Goal: Find specific page/section: Find specific page/section

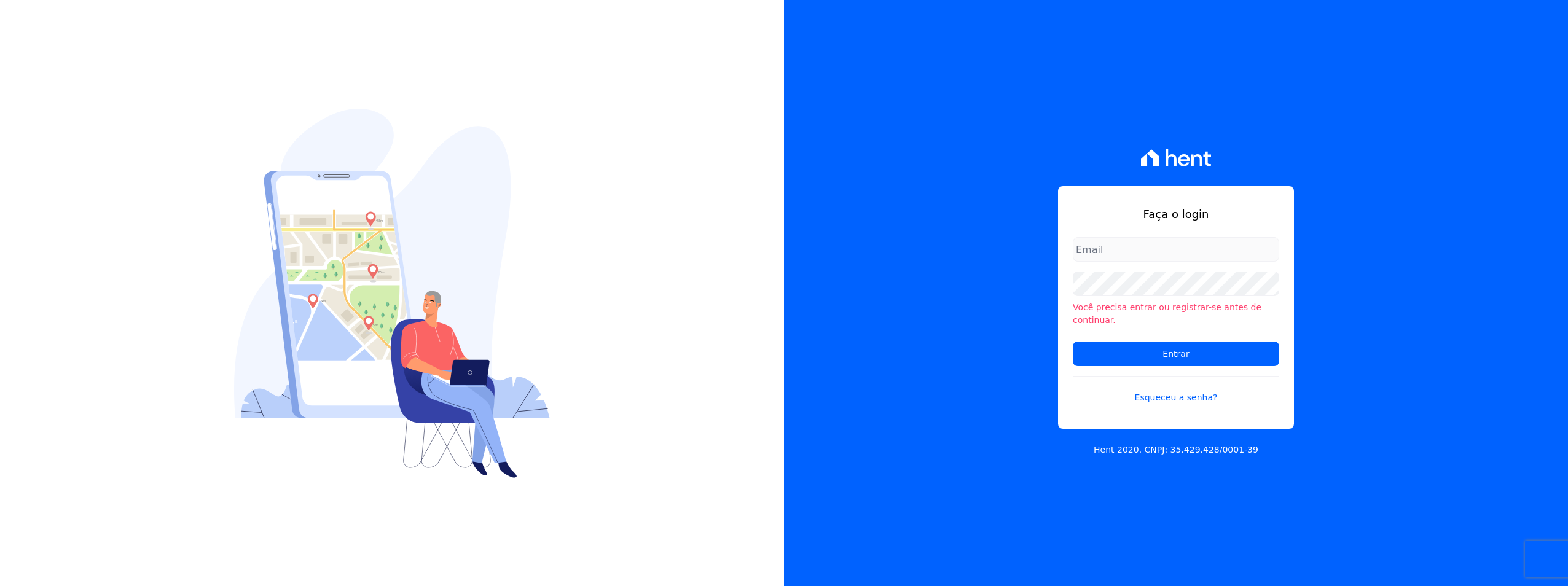
click at [1127, 254] on input "email" at bounding box center [1176, 248] width 206 height 24
type input "igor@itm.bi"
click at [1207, 343] on input "Entrar" at bounding box center [1176, 353] width 206 height 24
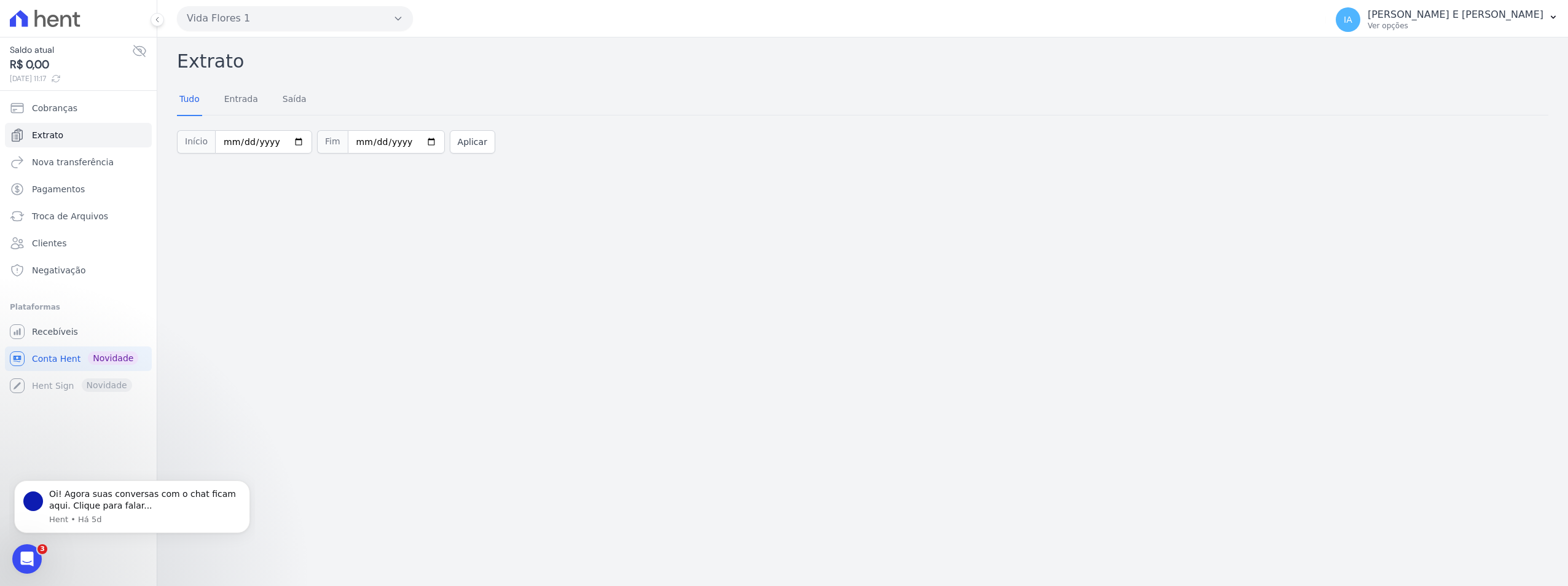
click at [376, 280] on div "Extrato Tudo Entrada [GEOGRAPHIC_DATA] Início [DATE] Fim [DATE] Aplicar" at bounding box center [863, 311] width 1411 height 549
click at [49, 110] on span "Cobranças" at bounding box center [55, 108] width 45 height 13
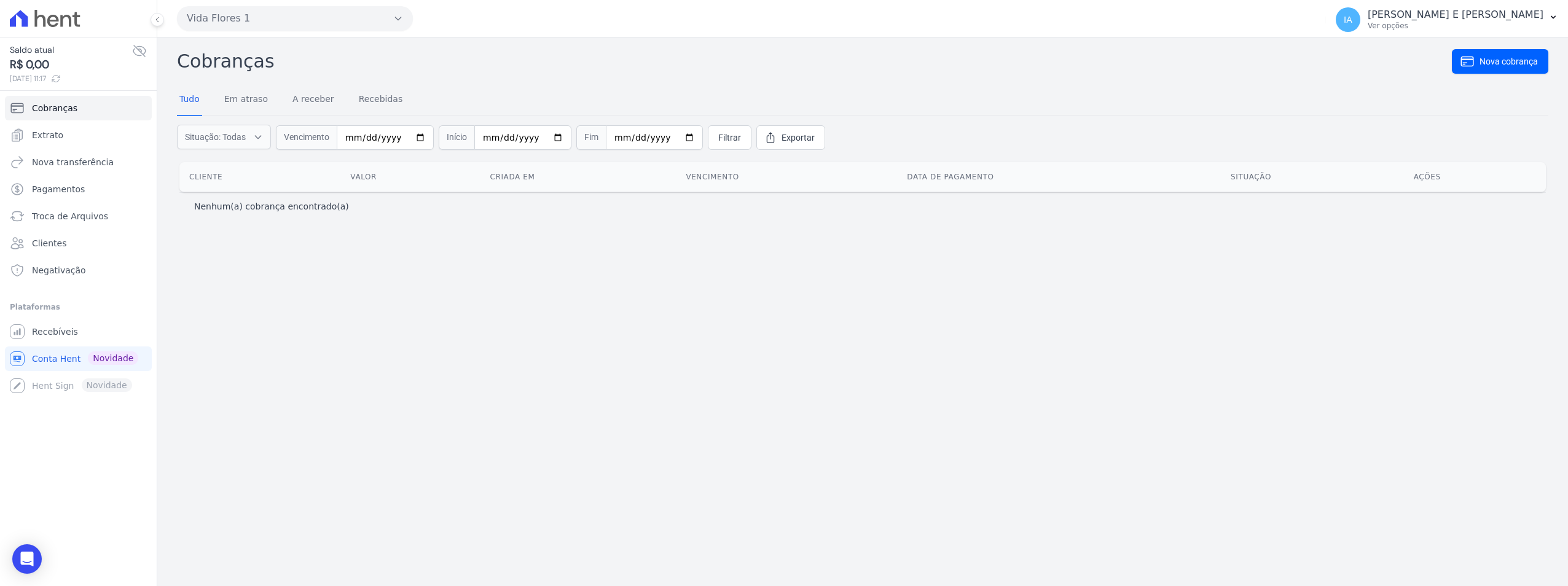
click at [39, 25] on icon at bounding box center [45, 19] width 70 height 18
click at [35, 24] on icon at bounding box center [39, 19] width 11 height 18
click at [34, 14] on icon at bounding box center [45, 19] width 70 height 18
click at [37, 15] on icon at bounding box center [39, 19] width 11 height 18
click at [53, 25] on icon at bounding box center [53, 21] width 12 height 13
